Goal: Obtain resource: Download file/media

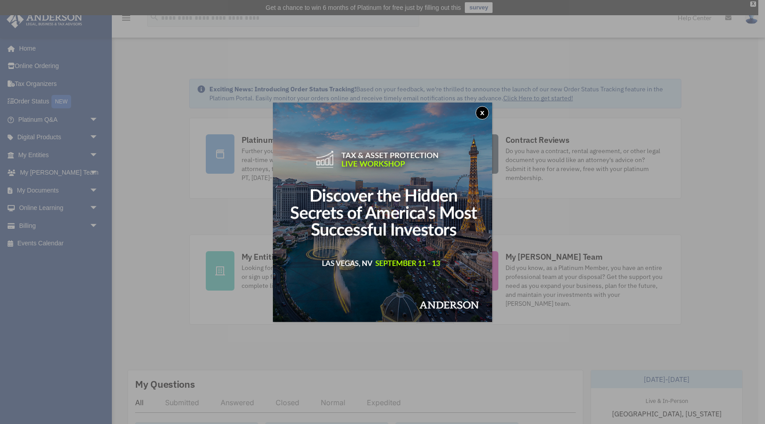
click at [481, 115] on button "x" at bounding box center [482, 112] width 13 height 13
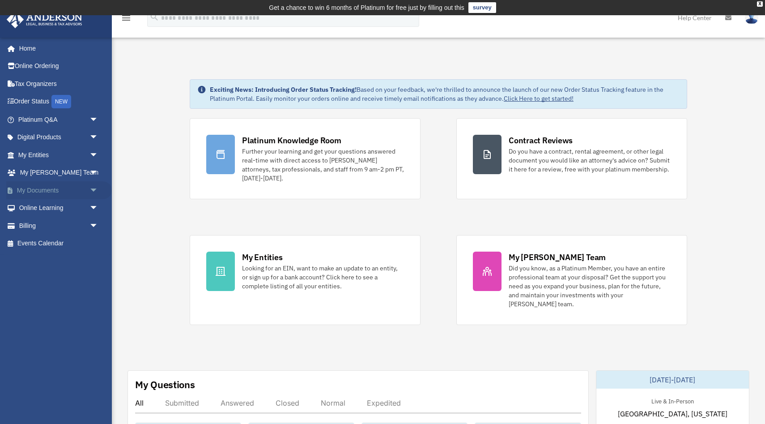
click at [69, 187] on link "My Documents arrow_drop_down" at bounding box center [59, 190] width 106 height 18
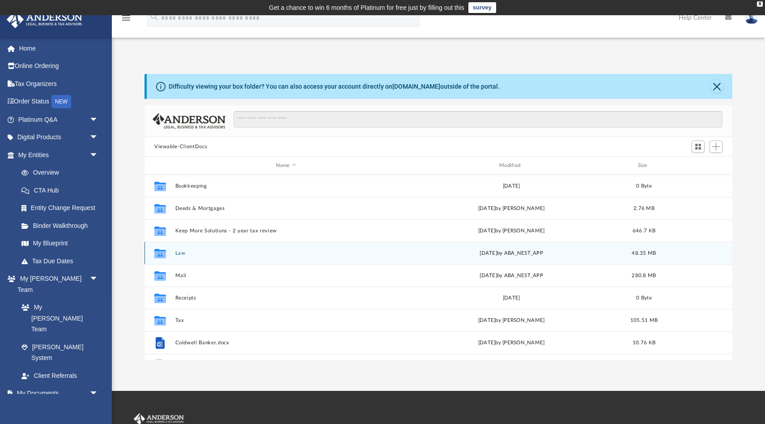
click at [183, 251] on button "Law" at bounding box center [286, 253] width 222 height 6
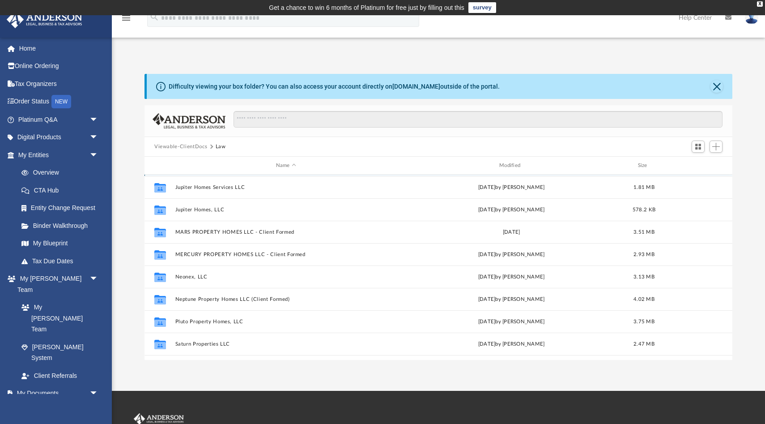
scroll to position [117, 0]
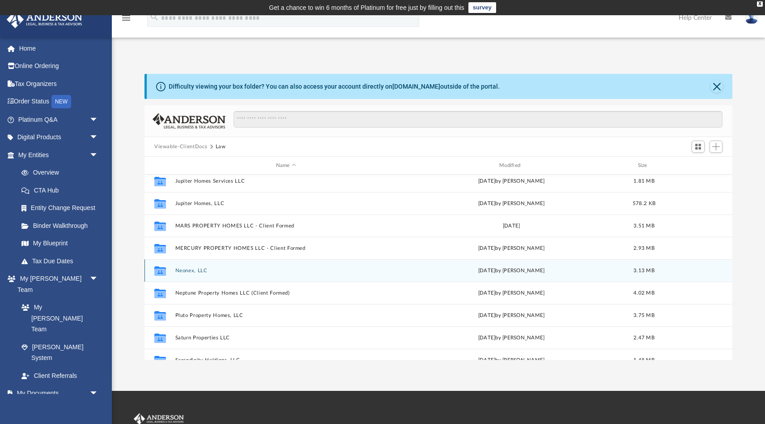
click at [190, 269] on button "Neonex, LLC" at bounding box center [286, 271] width 222 height 6
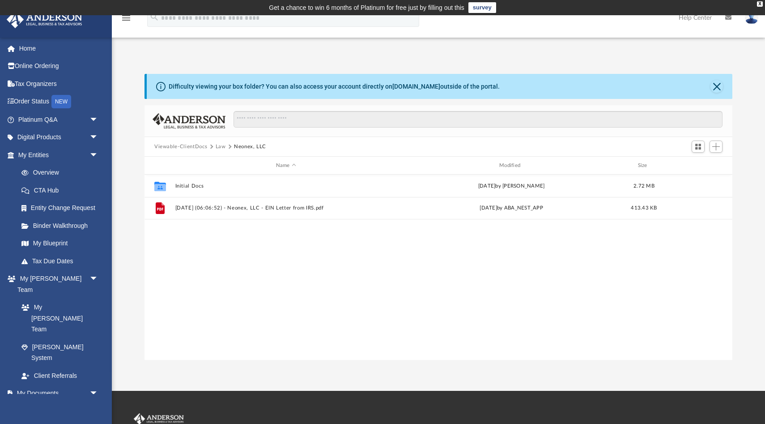
scroll to position [0, 0]
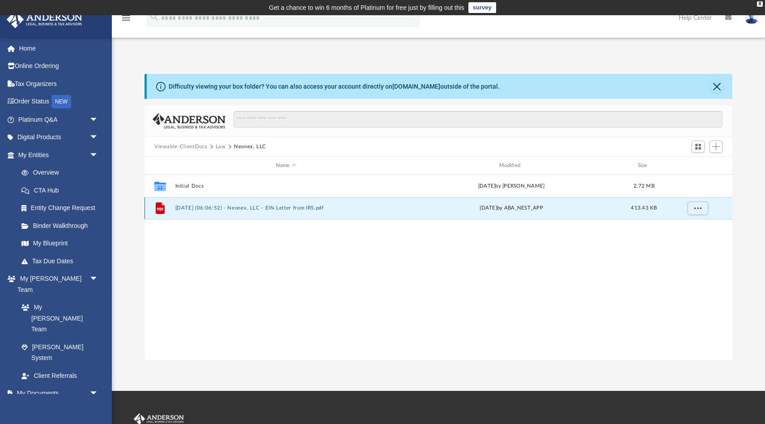
click at [262, 207] on button "[DATE] (06:06:52) - Neonex, LLC - EIN Letter from IRS.pdf" at bounding box center [286, 208] width 222 height 6
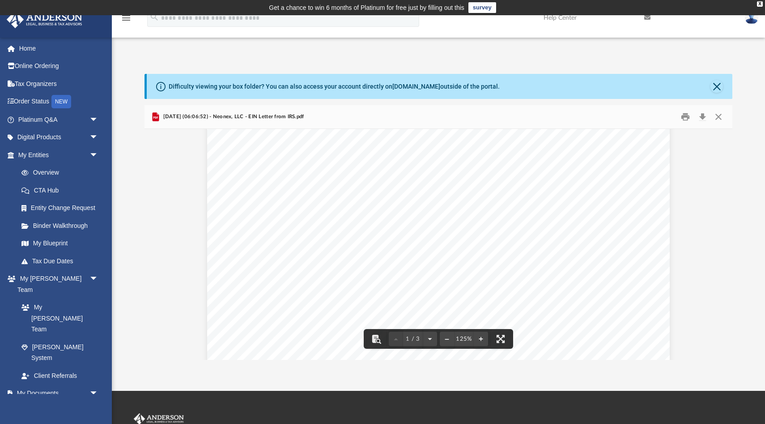
scroll to position [84, 0]
